Goal: Transaction & Acquisition: Purchase product/service

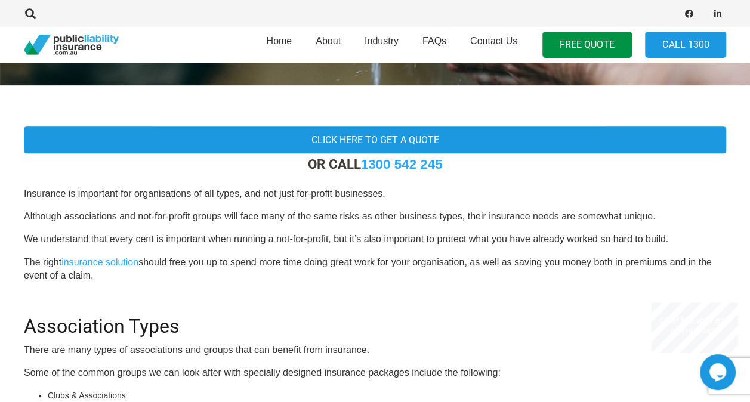
scroll to position [243, 0]
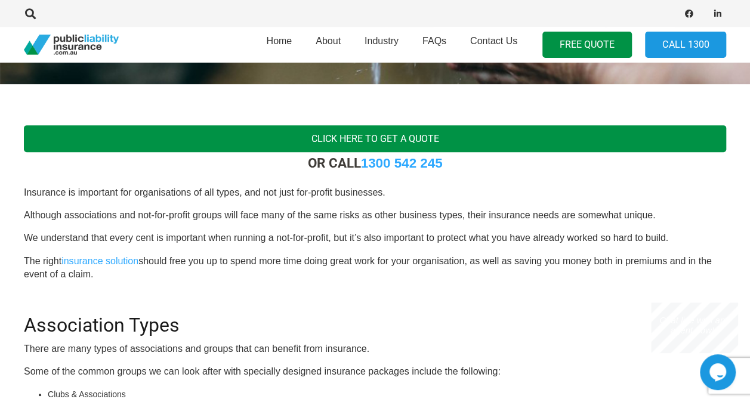
click at [360, 132] on link "Click Here To Get a Quote" at bounding box center [375, 138] width 702 height 27
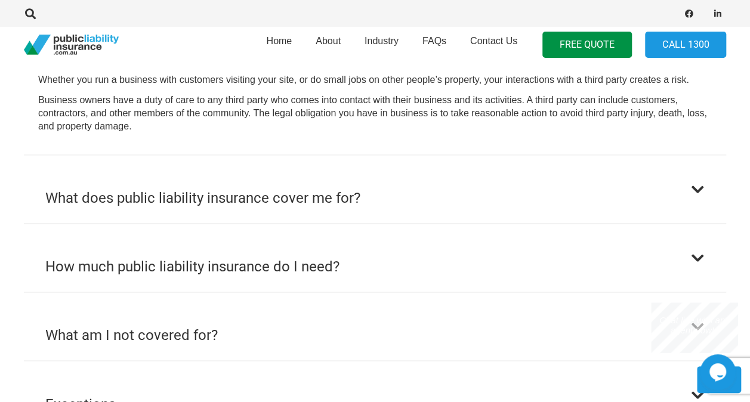
scroll to position [749, 0]
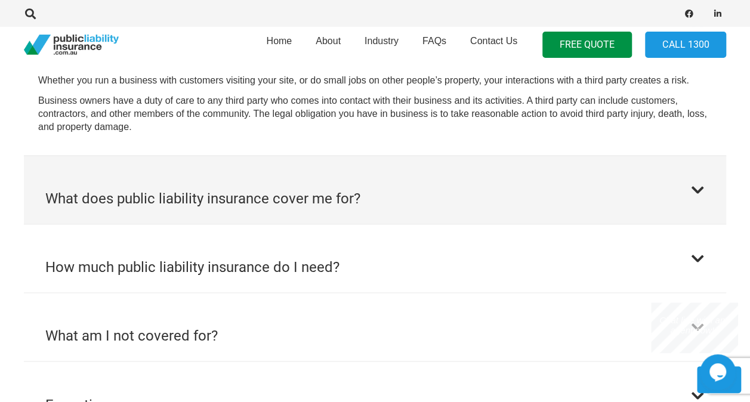
click at [582, 215] on button "What does public liability insurance cover me for?" at bounding box center [375, 190] width 702 height 68
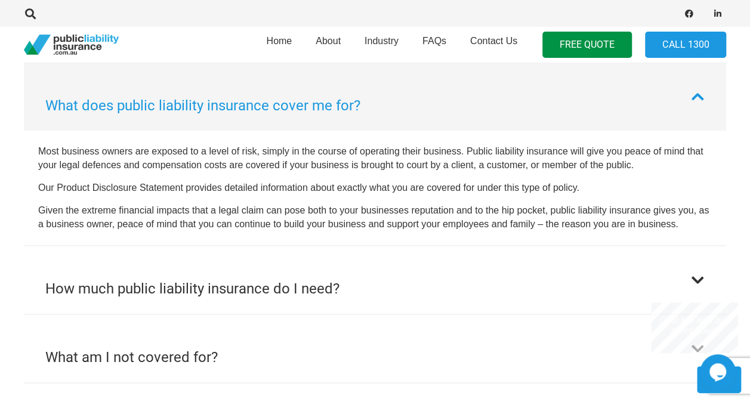
scroll to position [746, 0]
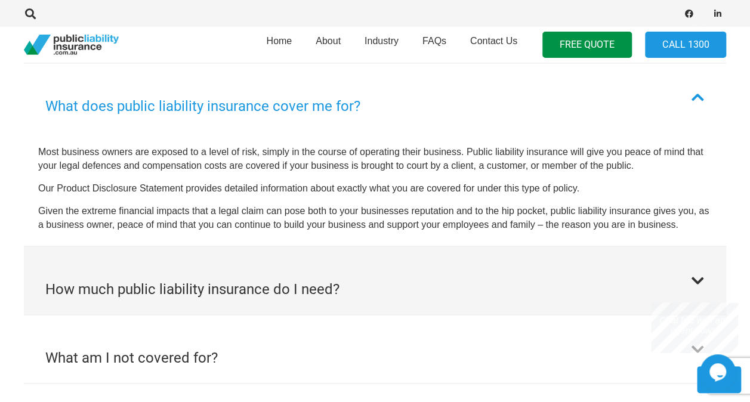
click at [326, 282] on h2 "How much public liability insurance do I need?" at bounding box center [192, 289] width 294 height 21
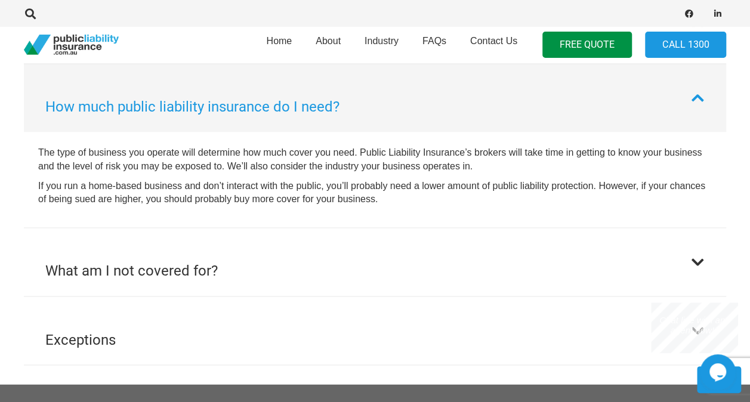
scroll to position [815, 0]
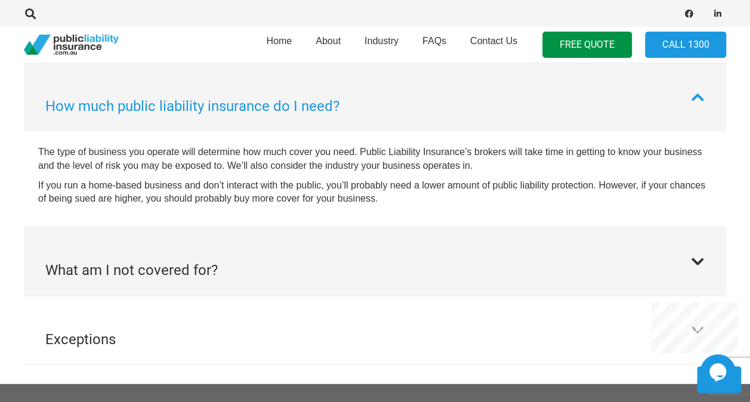
click at [326, 282] on button "What am I not covered for?" at bounding box center [375, 261] width 702 height 68
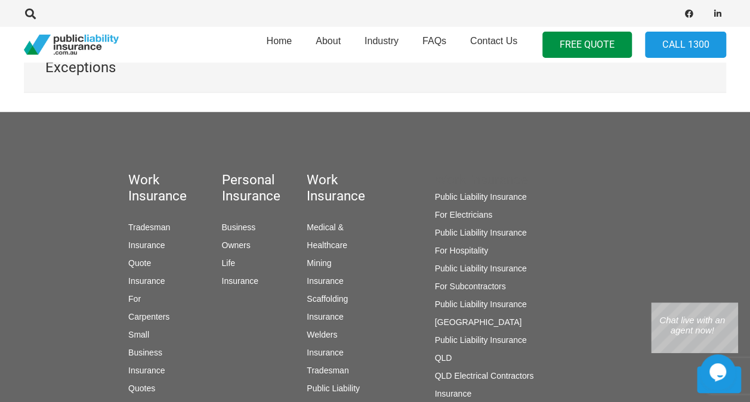
scroll to position [1098, 0]
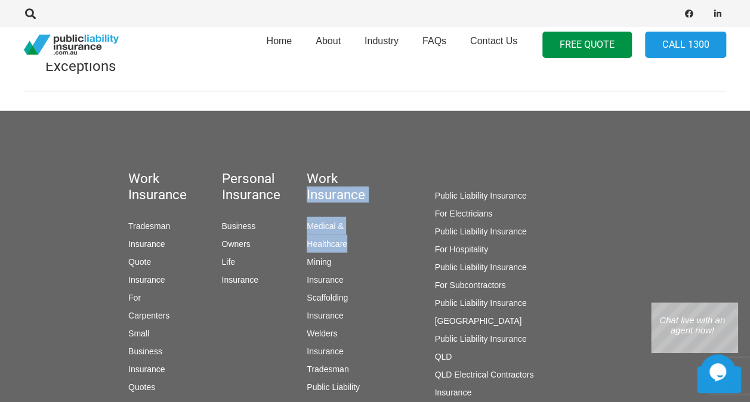
drag, startPoint x: 353, startPoint y: 249, endPoint x: 347, endPoint y: 175, distance: 73.6
click at [347, 175] on div "Work Insurance Medical & Healthcare Mining Insurance Scaffolding Insurance Weld…" at bounding box center [311, 372] width 128 height 404
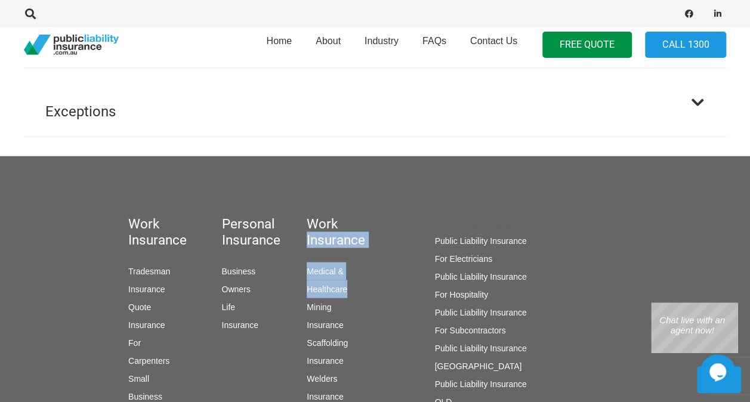
scroll to position [1020, 0]
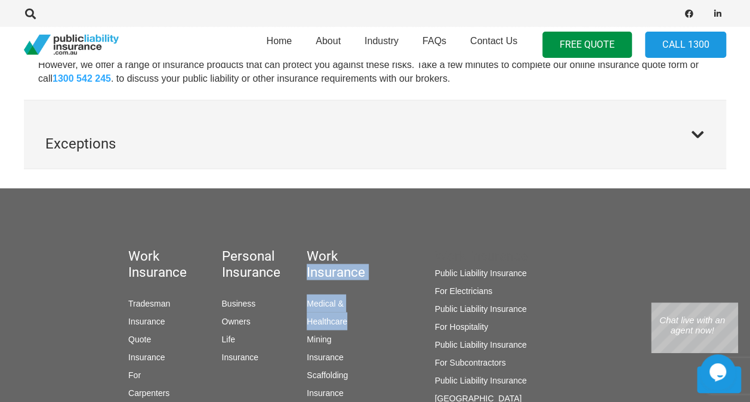
click at [358, 149] on button "Exceptions" at bounding box center [375, 134] width 702 height 68
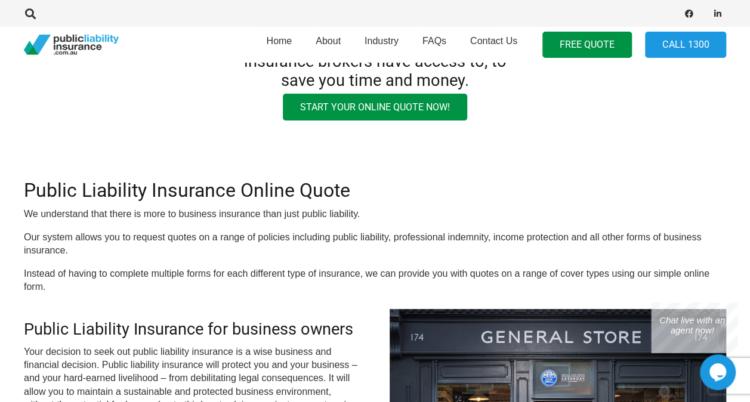
scroll to position [0, 0]
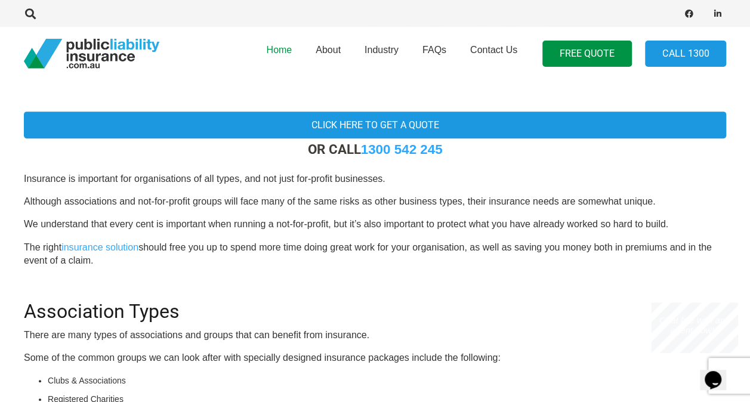
scroll to position [264, 0]
